Goal: Communication & Community: Participate in discussion

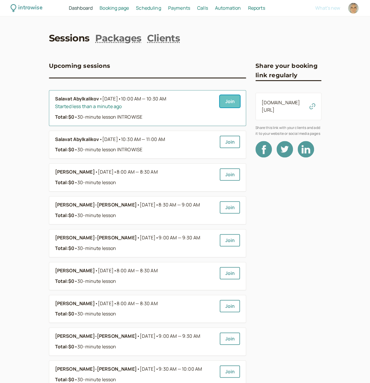
click at [228, 103] on link "Join" at bounding box center [230, 101] width 20 height 12
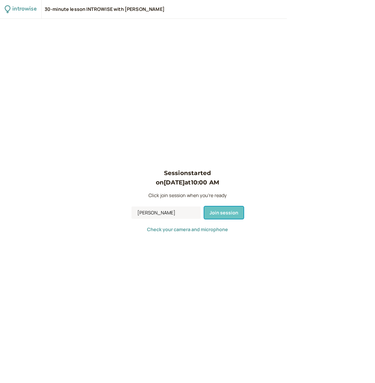
click at [216, 215] on span "Join session" at bounding box center [223, 212] width 29 height 6
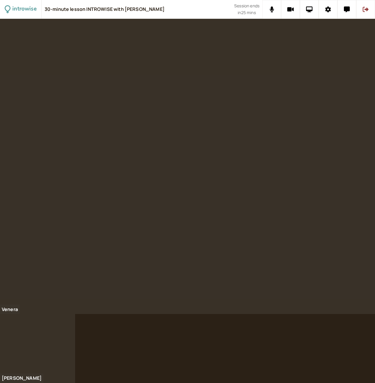
click at [238, 349] on div at bounding box center [187, 201] width 375 height 364
click at [343, 10] on button at bounding box center [346, 9] width 19 height 19
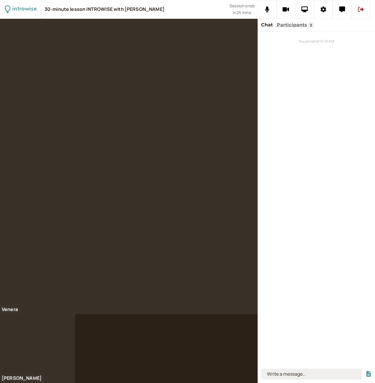
click at [311, 372] on input at bounding box center [311, 373] width 101 height 11
type input "twice"
click at [365, 370] on button "submit" at bounding box center [368, 373] width 6 height 6
type input "once"
click at [365, 370] on button "submit" at bounding box center [368, 373] width 6 height 6
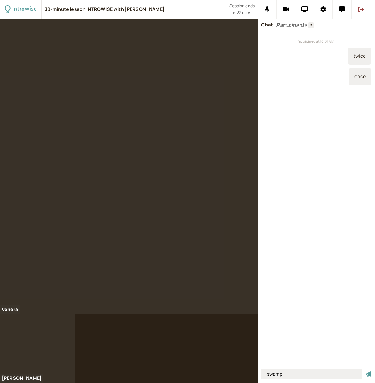
type input "swamp"
click at [365, 370] on button "submit" at bounding box center [368, 373] width 6 height 6
click at [320, 150] on div "You joined at 10:01 AM twice once swamp" at bounding box center [316, 198] width 117 height 334
click at [284, 371] on input at bounding box center [311, 373] width 101 height 11
click at [289, 378] on input at bounding box center [311, 373] width 101 height 11
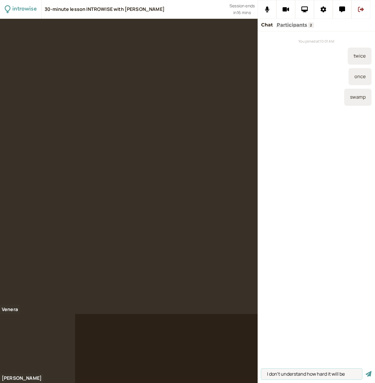
type input "I don't understand how hard it will be"
click at [365, 370] on button "submit" at bounding box center [368, 373] width 6 height 6
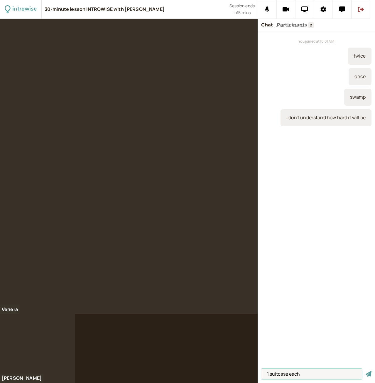
type input "1 suitcase each"
click at [365, 370] on button "submit" at bounding box center [368, 373] width 6 height 6
type input "minimalistic lifestyle"
click at [365, 370] on button "submit" at bounding box center [368, 373] width 6 height 6
click at [304, 8] on icon at bounding box center [304, 9] width 7 height 6
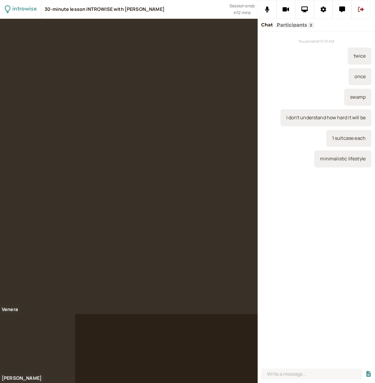
click at [237, 158] on div at bounding box center [129, 166] width 258 height 295
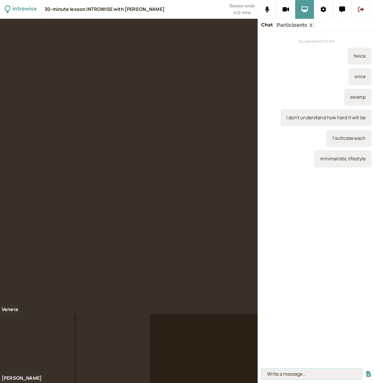
click at [285, 369] on input at bounding box center [311, 373] width 101 height 11
paste input "SOMETHING', 'EVERYWHERE', 'ANYBODY', 'NO-ONE'"
type input "SOMETHING', 'EVERYWHERE', 'ANYBODY', 'NO-ONE'"
click at [365, 370] on button "submit" at bounding box center [368, 373] width 6 height 6
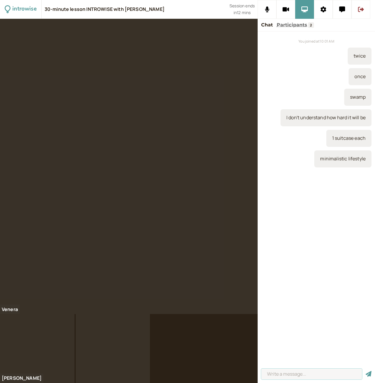
scroll to position [0, 0]
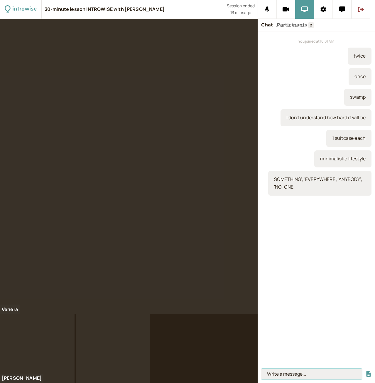
click at [290, 374] on input at bounding box center [311, 373] width 101 height 11
type input "Indefinite pronouns"
click at [365, 370] on button "submit" at bounding box center [368, 373] width 6 height 6
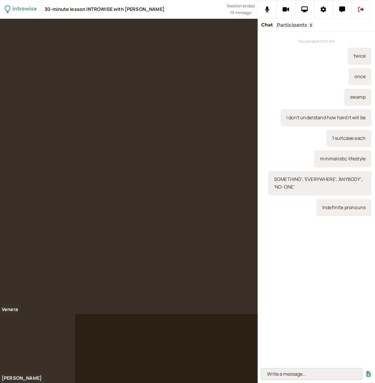
click at [284, 373] on input at bounding box center [311, 373] width 101 height 11
type input "dreams and reality might be different"
click at [365, 370] on button "submit" at bounding box center [368, 373] width 6 height 6
click at [281, 374] on input at bounding box center [311, 373] width 101 height 11
type input "English expat groups"
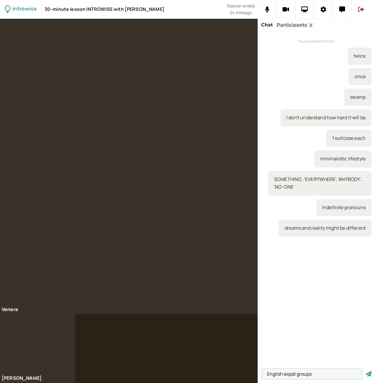
click at [365, 370] on button "submit" at bounding box center [368, 373] width 6 height 6
click at [318, 375] on input at bounding box center [311, 373] width 101 height 11
paste input "https://www.schkola-rv.de/en"
type input "https://www.schkola-rv.de/en"
click at [365, 370] on button "submit" at bounding box center [368, 373] width 6 height 6
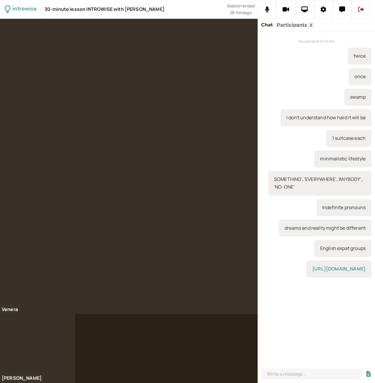
click at [216, 361] on div at bounding box center [187, 201] width 375 height 364
click at [286, 374] on input at bounding box center [311, 373] width 101 height 11
type input "s"
click at [90, 351] on div at bounding box center [187, 201] width 375 height 364
click at [277, 373] on input "s" at bounding box center [311, 373] width 101 height 11
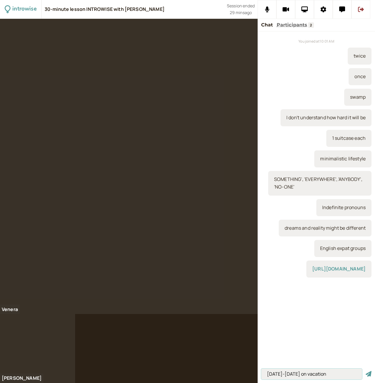
type input "September 10-19 on vacation"
click at [365, 370] on button "submit" at bounding box center [368, 373] width 6 height 6
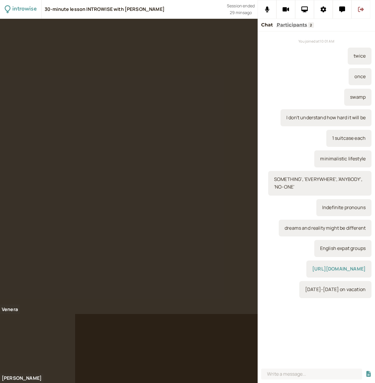
click at [361, 8] on icon at bounding box center [361, 9] width 6 height 6
